Goal: Navigation & Orientation: Find specific page/section

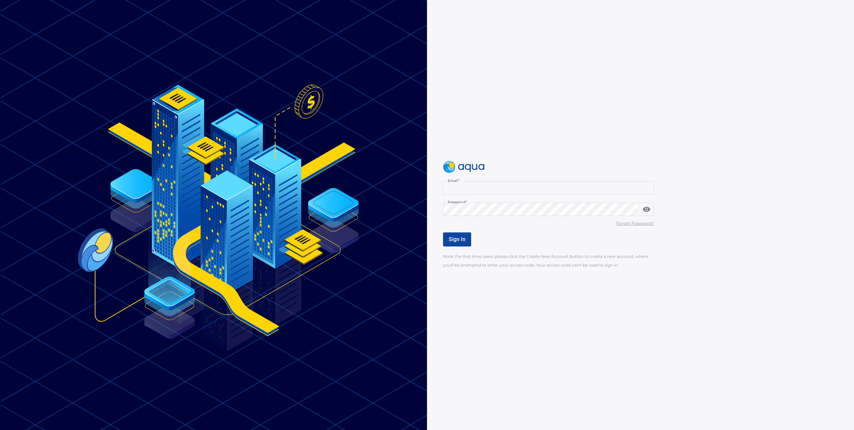
click at [506, 189] on input "Email   *" at bounding box center [548, 187] width 211 height 13
type input "**********"
click at [504, 179] on div "Email   * Email * Password   * Password * Forgot Password? Sign In Note: For fi…" at bounding box center [654, 214] width 422 height 107
click at [508, 189] on input "Email   *" at bounding box center [548, 187] width 211 height 13
type input "**********"
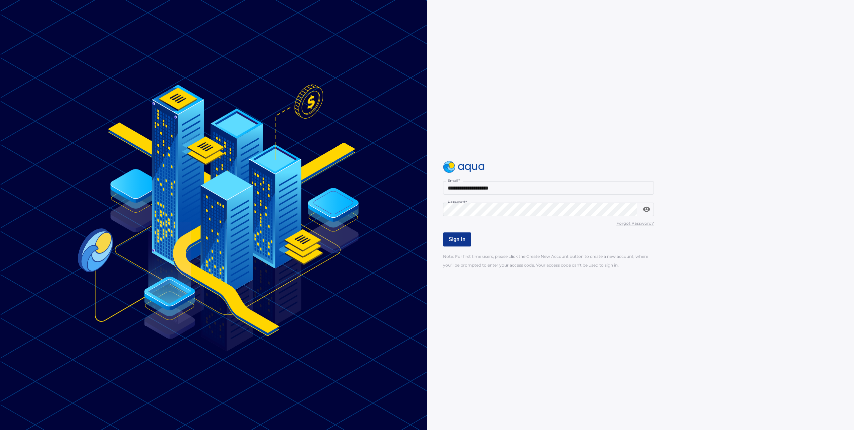
click at [453, 240] on span "Sign In" at bounding box center [457, 239] width 17 height 6
click at [462, 239] on span "Sign In" at bounding box center [457, 239] width 17 height 6
click at [462, 237] on span "Sign In" at bounding box center [457, 239] width 17 height 6
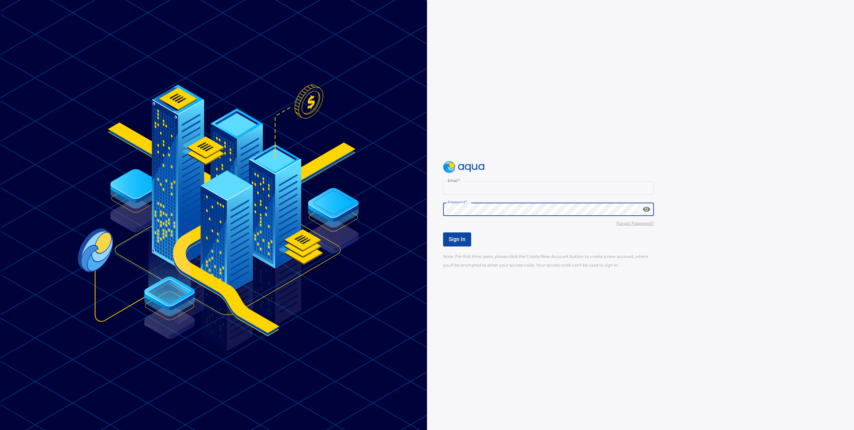
type input "**********"
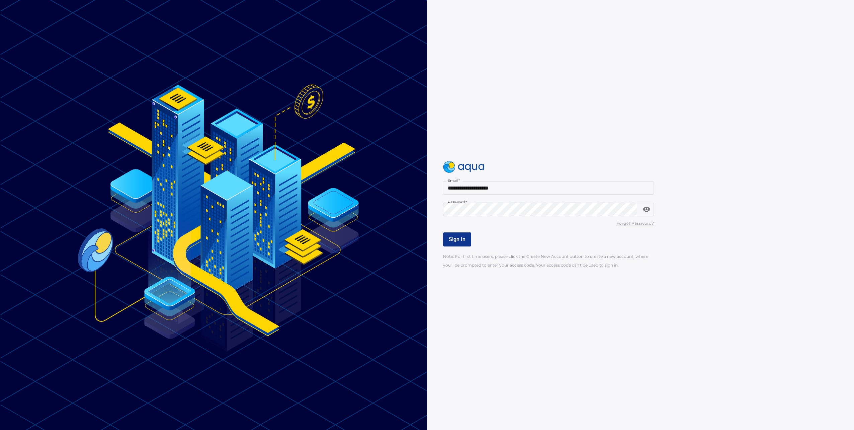
click at [466, 237] on button "Sign In" at bounding box center [457, 239] width 28 height 14
click at [466, 238] on button "Sign In" at bounding box center [457, 239] width 28 height 14
click at [466, 238] on div "Sign In" at bounding box center [548, 239] width 211 height 14
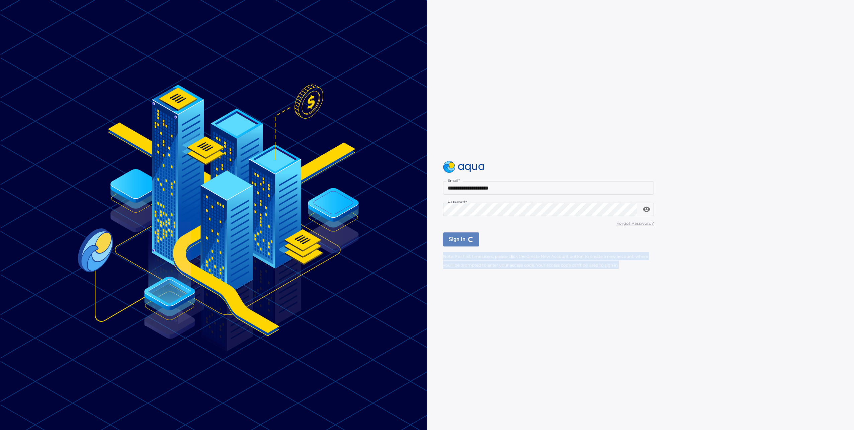
click at [466, 238] on div "Sign In" at bounding box center [548, 239] width 211 height 14
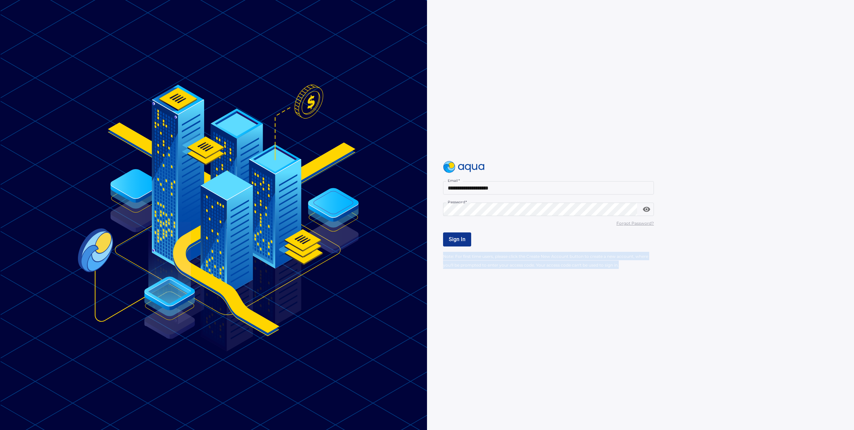
click at [466, 238] on button "Sign In" at bounding box center [457, 239] width 28 height 14
click at [466, 238] on div "Sign In" at bounding box center [548, 239] width 211 height 14
drag, startPoint x: 546, startPoint y: 90, endPoint x: 479, endPoint y: 68, distance: 71.1
click at [543, 90] on div "**********" at bounding box center [654, 215] width 422 height 430
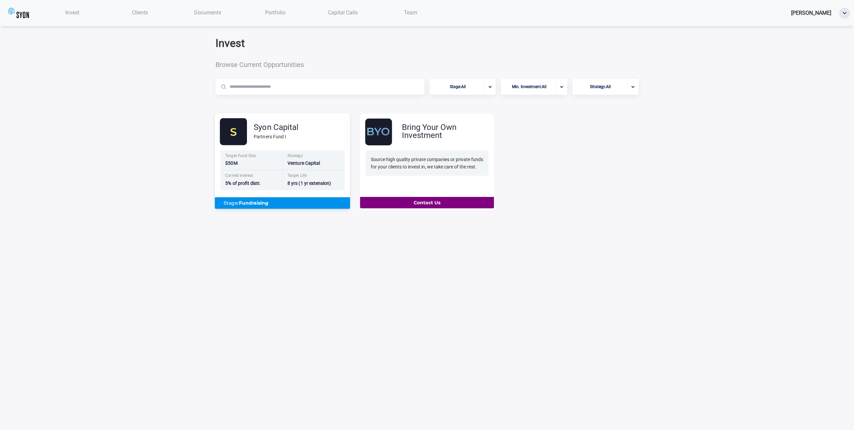
click at [273, 130] on div "Syon Capital" at bounding box center [276, 127] width 45 height 8
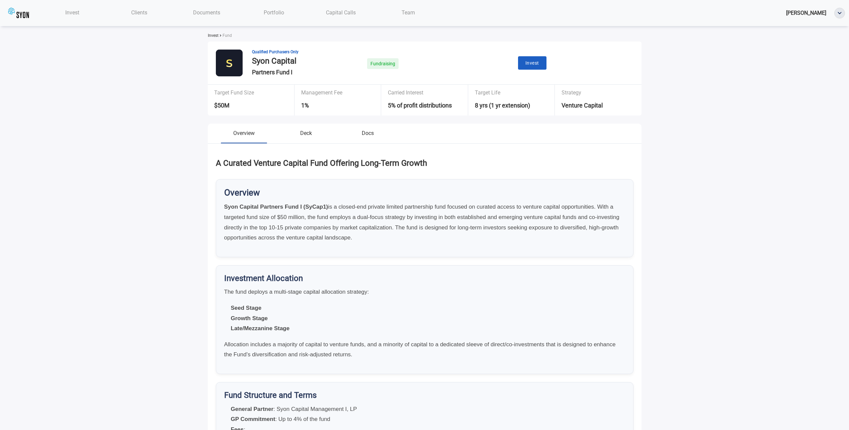
click at [18, 10] on img at bounding box center [18, 13] width 21 height 12
click at [141, 11] on span "Clients" at bounding box center [139, 12] width 16 height 6
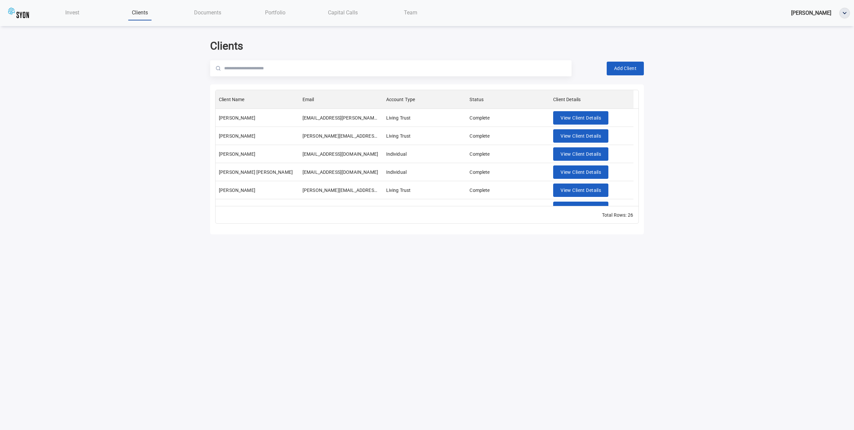
click at [211, 12] on span "Documents" at bounding box center [207, 12] width 27 height 6
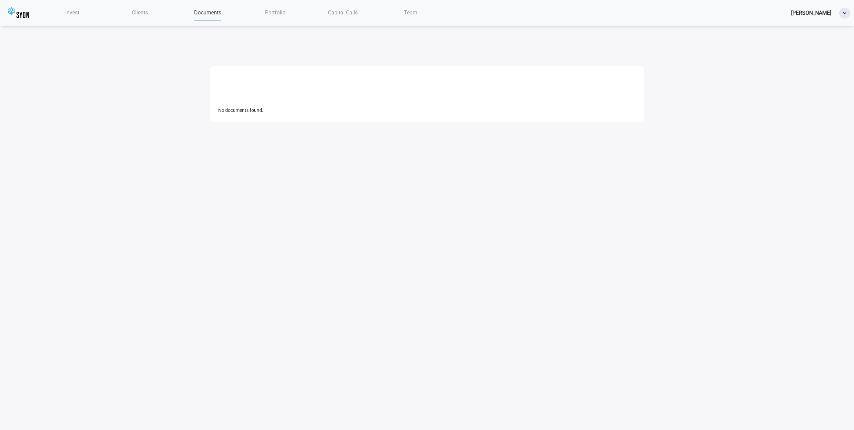
click at [275, 10] on span "Portfolio" at bounding box center [275, 12] width 20 height 6
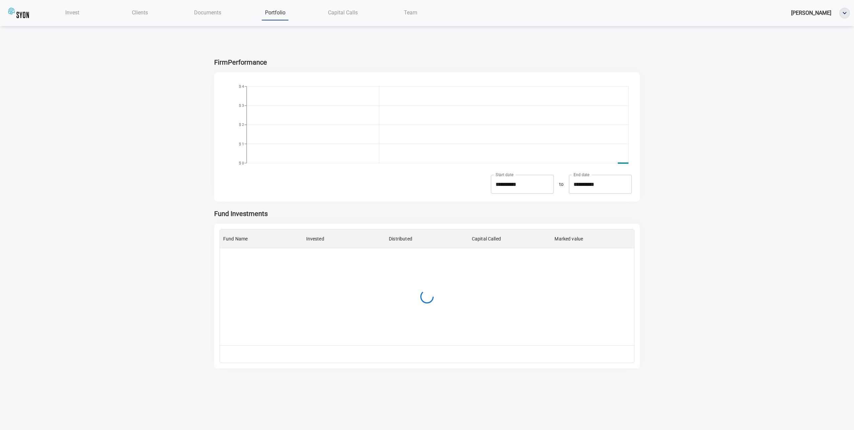
scroll to position [111, 409]
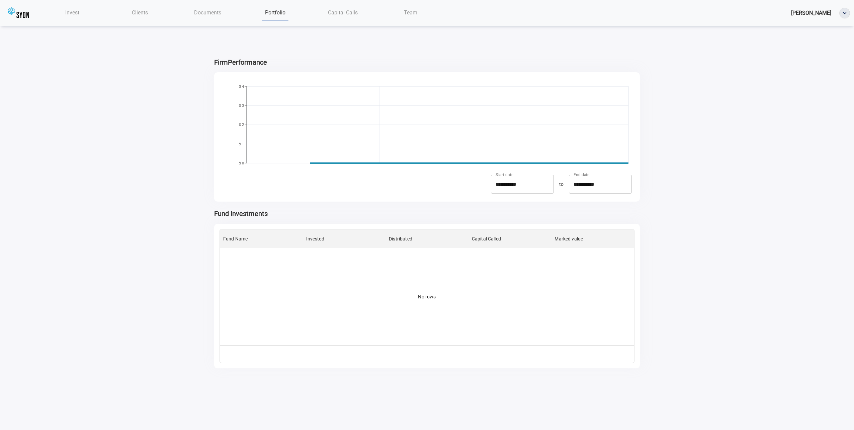
type input "**********"
click at [339, 19] on div "Capital Calls" at bounding box center [343, 13] width 68 height 14
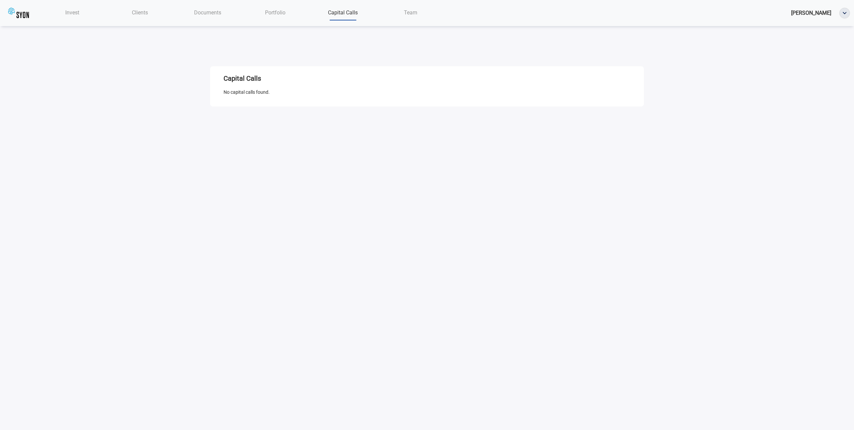
click at [399, 12] on div "Team" at bounding box center [411, 13] width 68 height 14
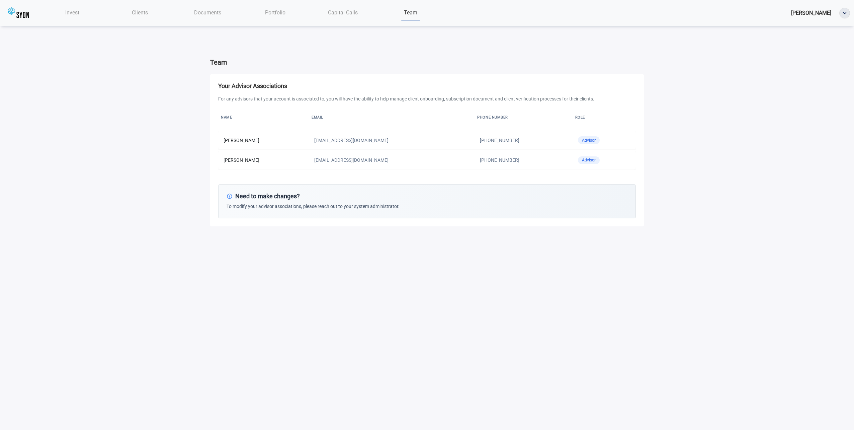
click at [69, 16] on div "Invest" at bounding box center [72, 13] width 68 height 14
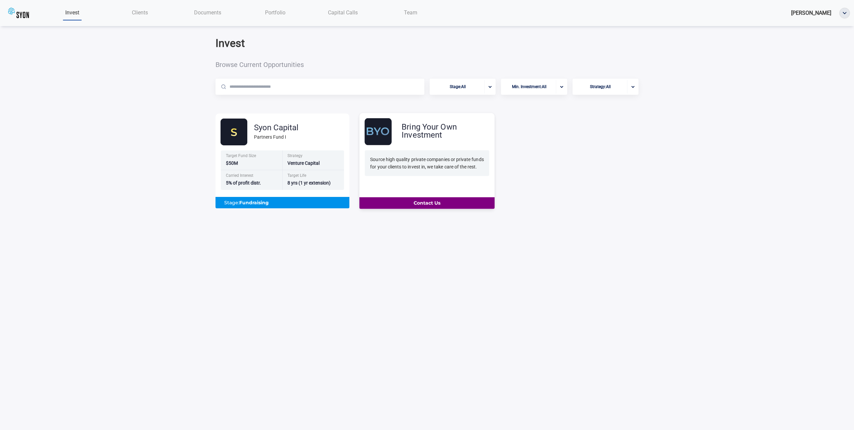
click at [478, 127] on div "Bring Your Own Investment" at bounding box center [448, 131] width 93 height 16
click at [22, 14] on img at bounding box center [18, 13] width 21 height 12
